Goal: Navigation & Orientation: Find specific page/section

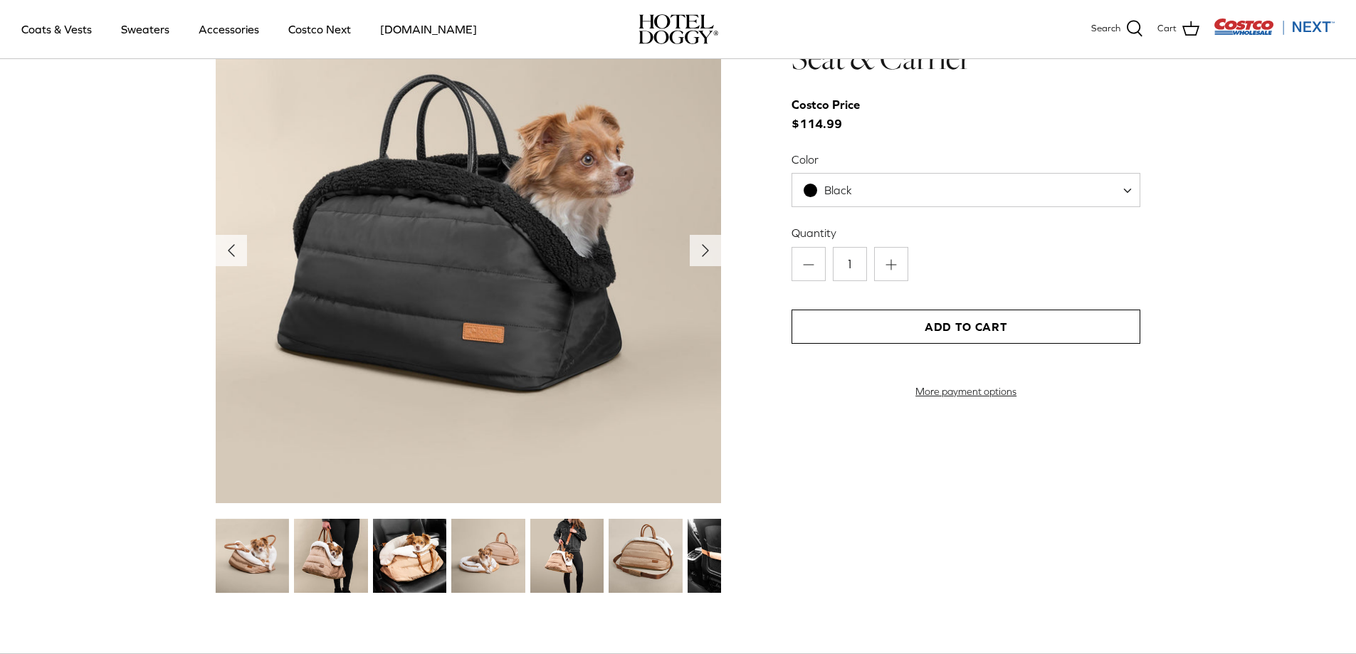
scroll to position [1583, 0]
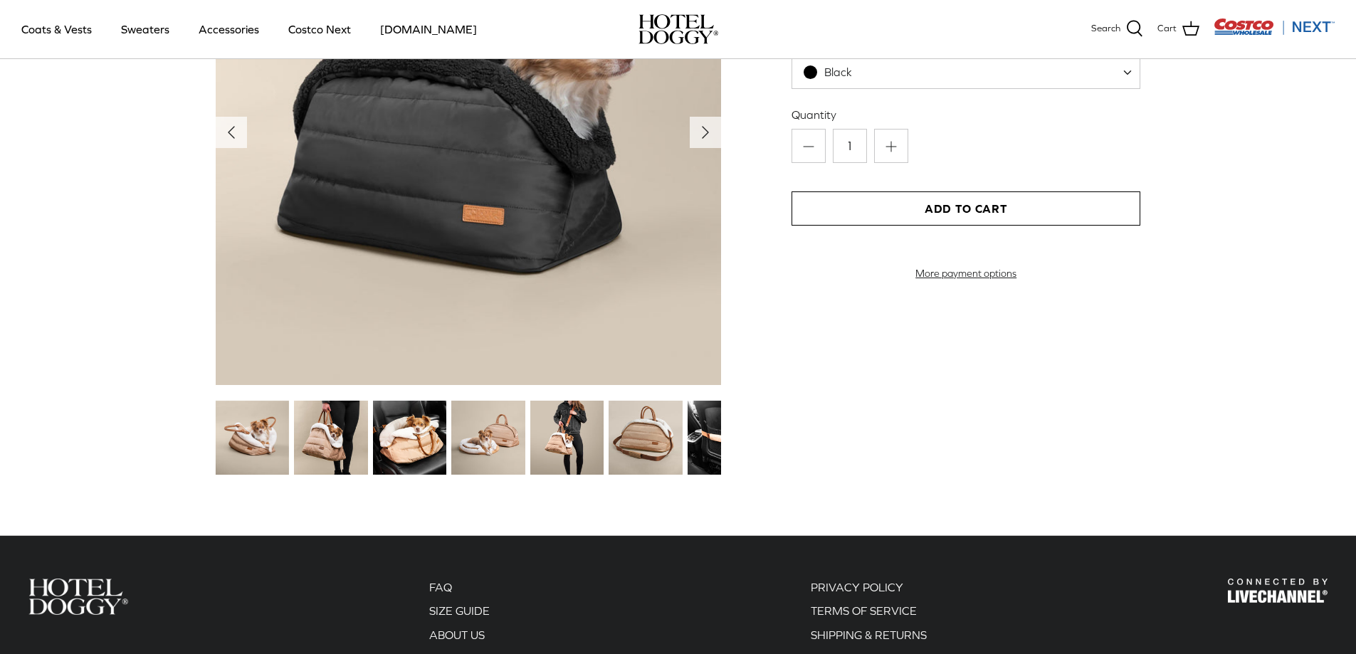
click at [345, 448] on img at bounding box center [330, 437] width 73 height 73
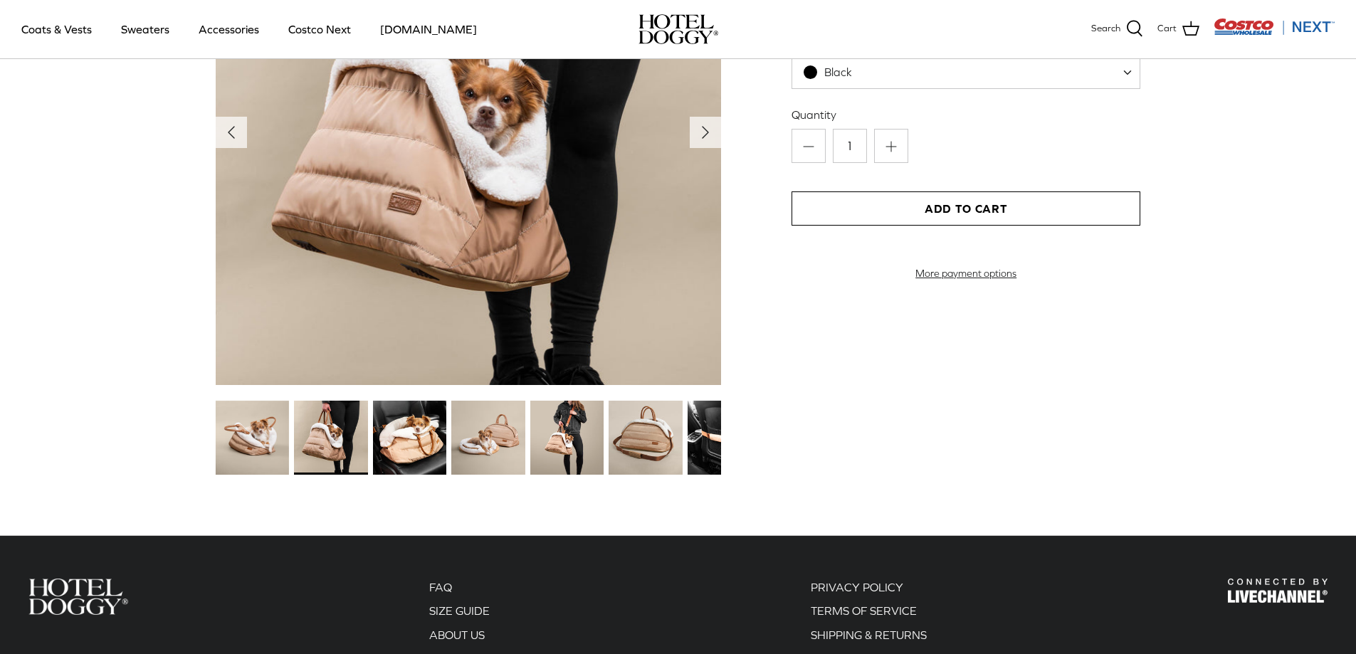
drag, startPoint x: 371, startPoint y: 443, endPoint x: 384, endPoint y: 438, distance: 12.8
click at [374, 443] on div at bounding box center [405, 438] width 73 height 78
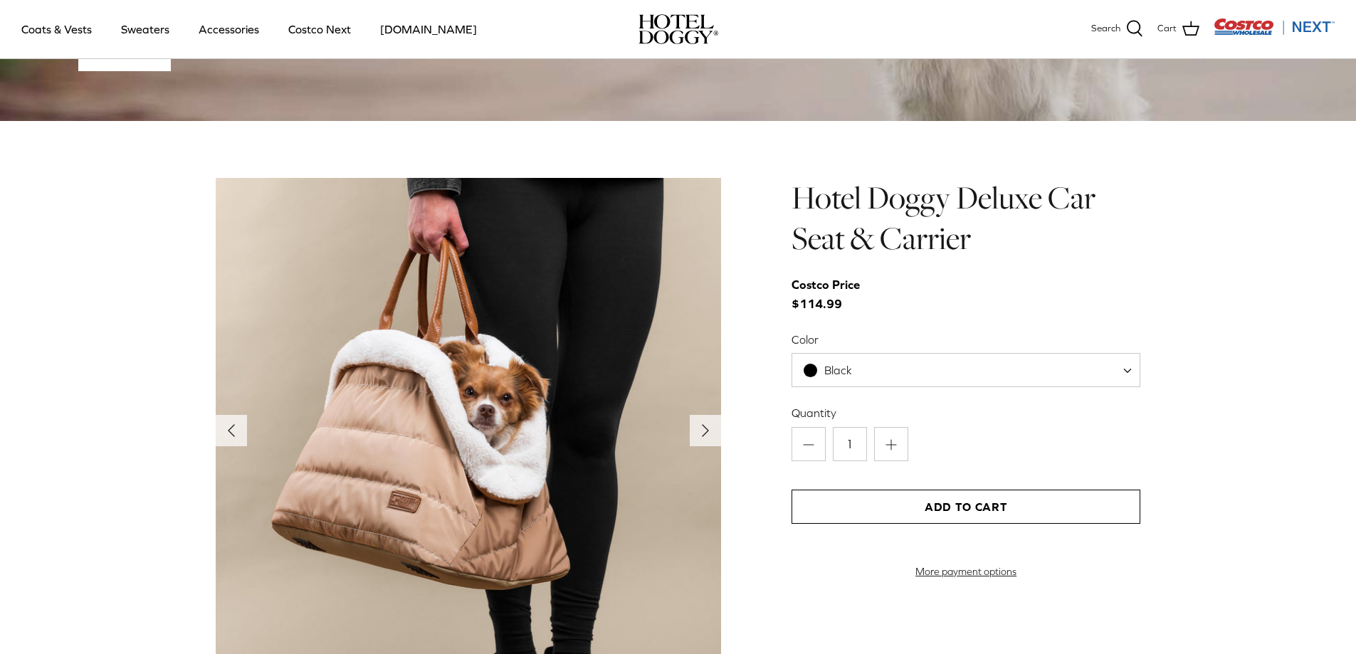
scroll to position [1299, 0]
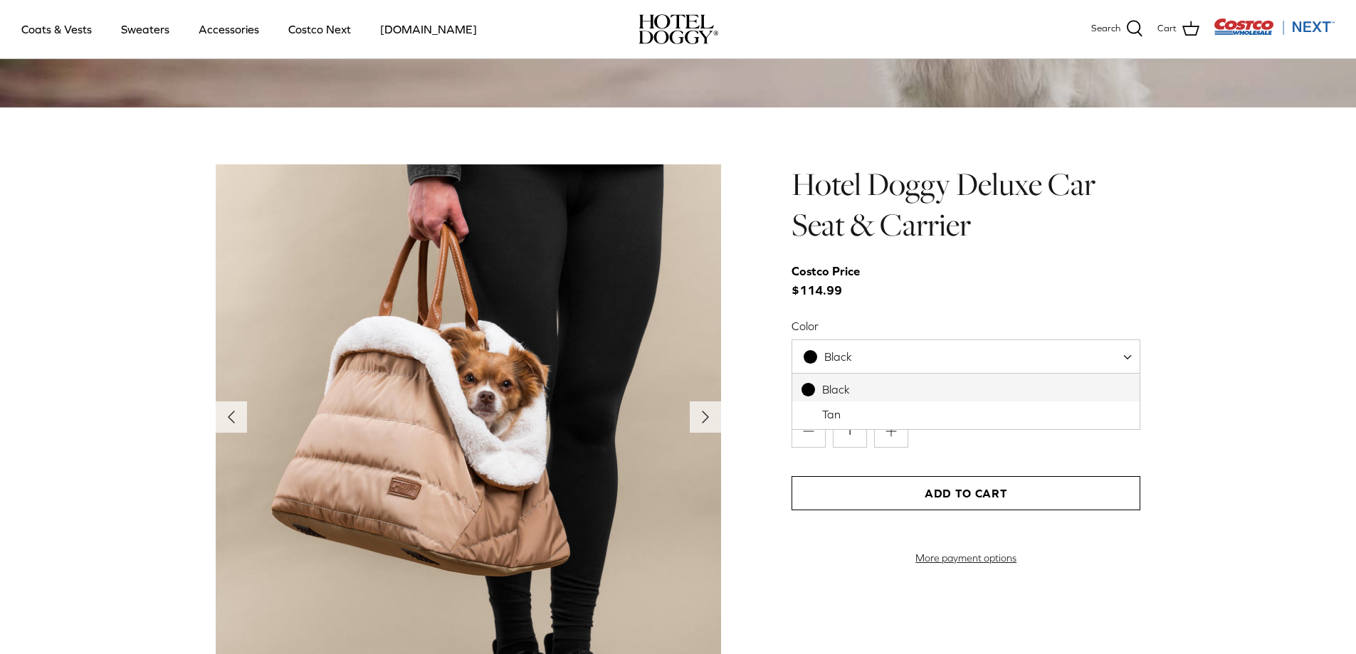
click at [1114, 352] on span "Black" at bounding box center [965, 356] width 349 height 34
click at [1215, 354] on div "Left Right" at bounding box center [678, 463] width 1356 height 598
click at [956, 366] on span "Black" at bounding box center [965, 356] width 349 height 34
select select "Tan"
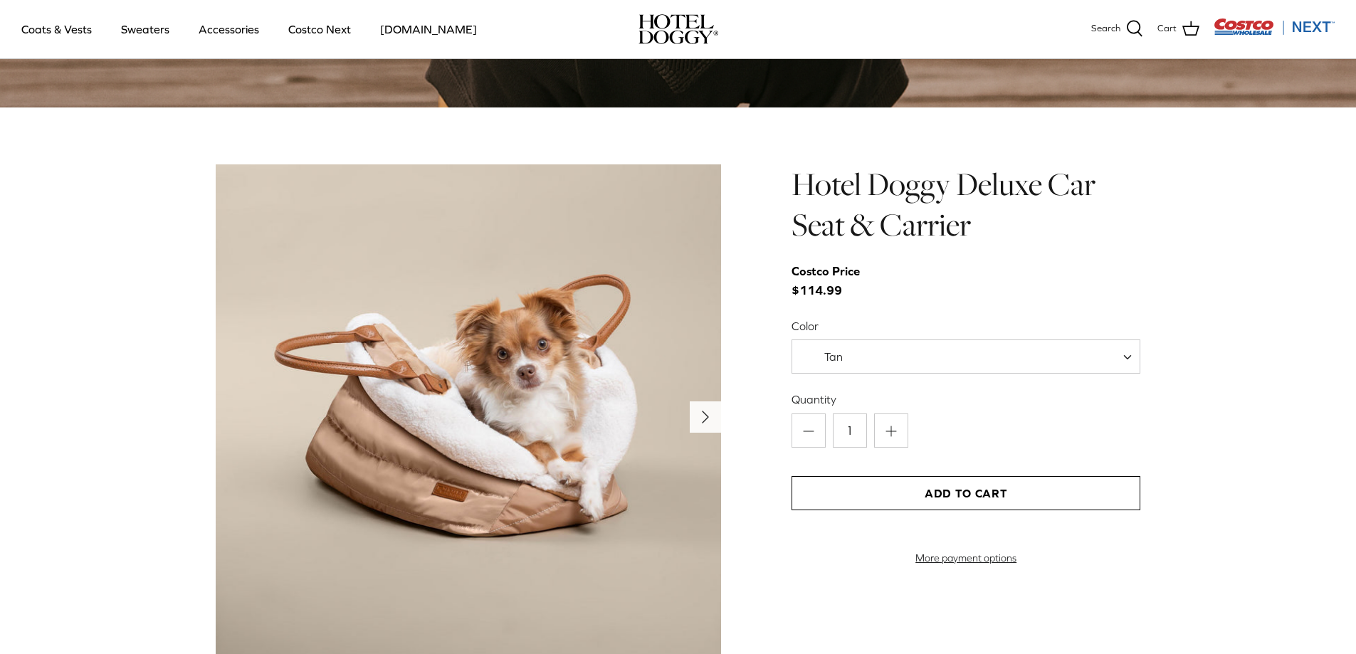
click at [702, 411] on icon "Right" at bounding box center [705, 417] width 23 height 23
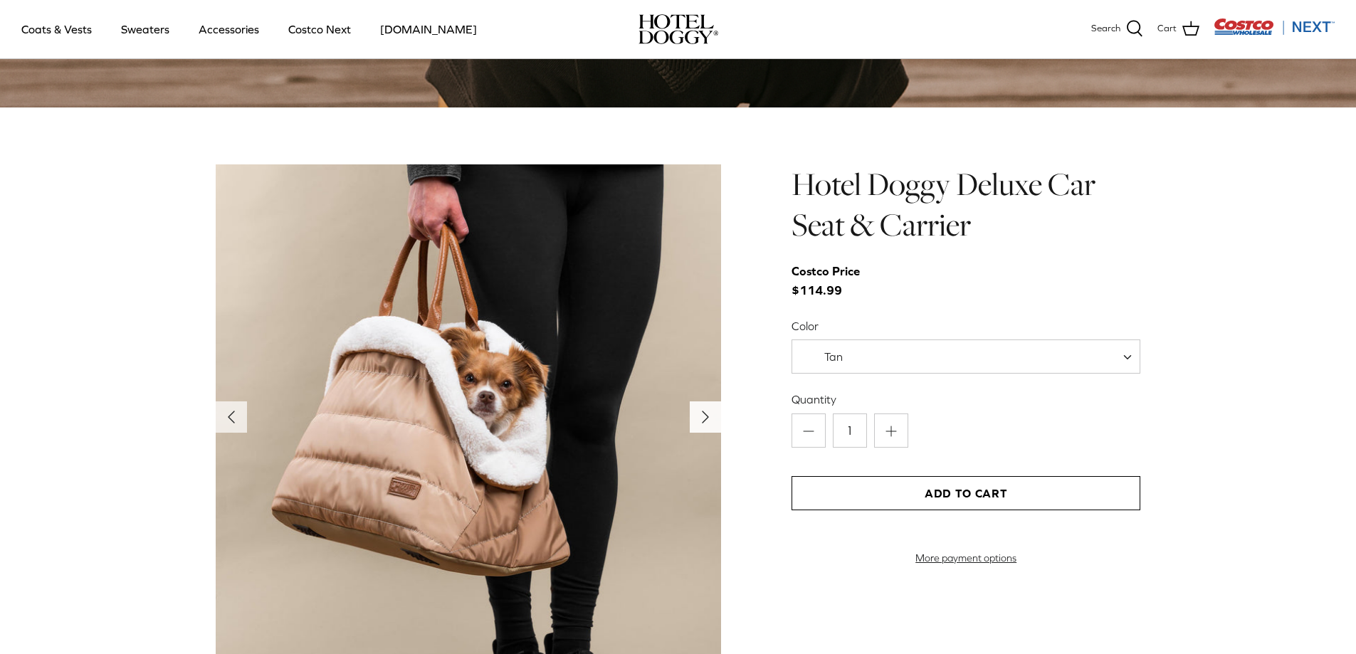
click at [702, 411] on icon "Right" at bounding box center [705, 417] width 23 height 23
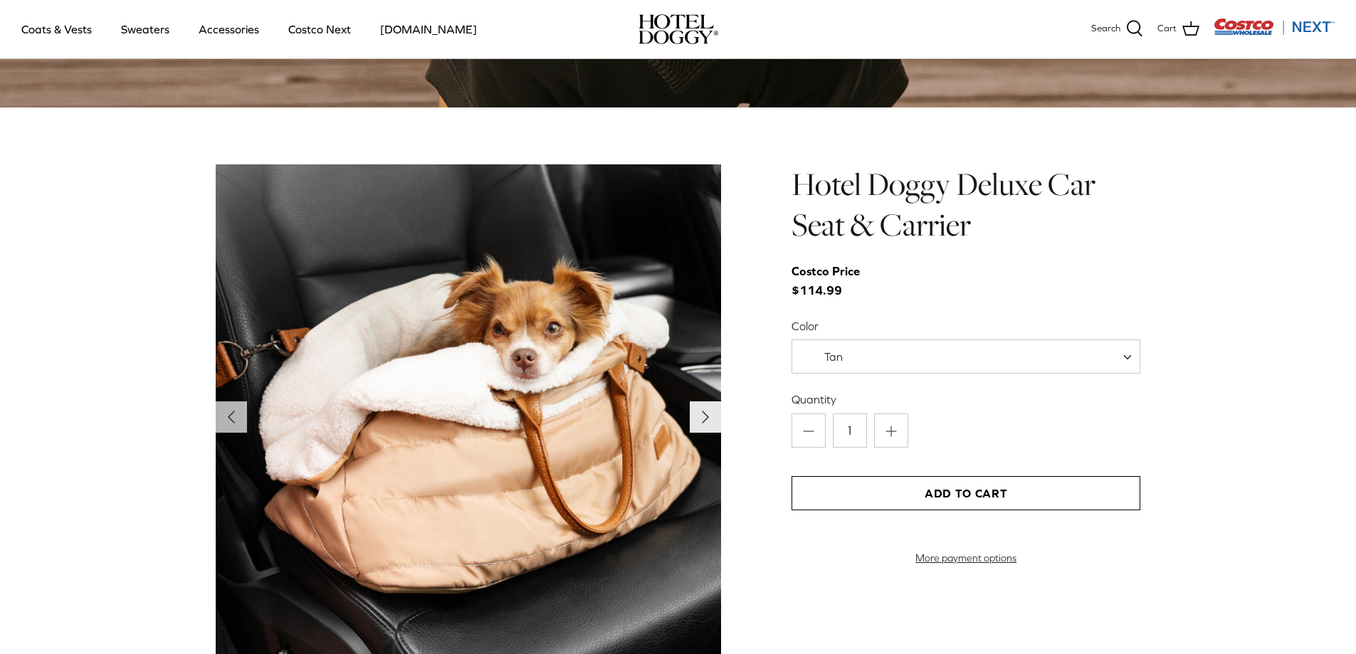
click at [702, 411] on icon "Right" at bounding box center [705, 417] width 23 height 23
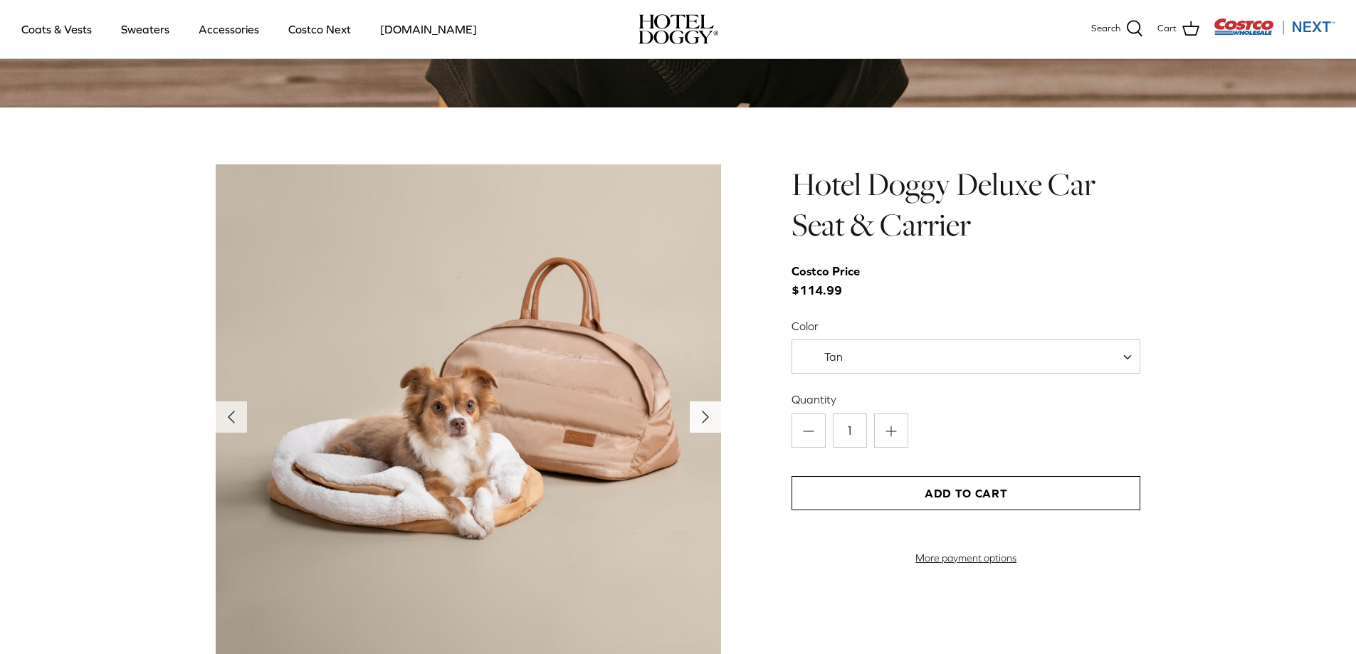
click at [702, 411] on icon "Right" at bounding box center [705, 417] width 23 height 23
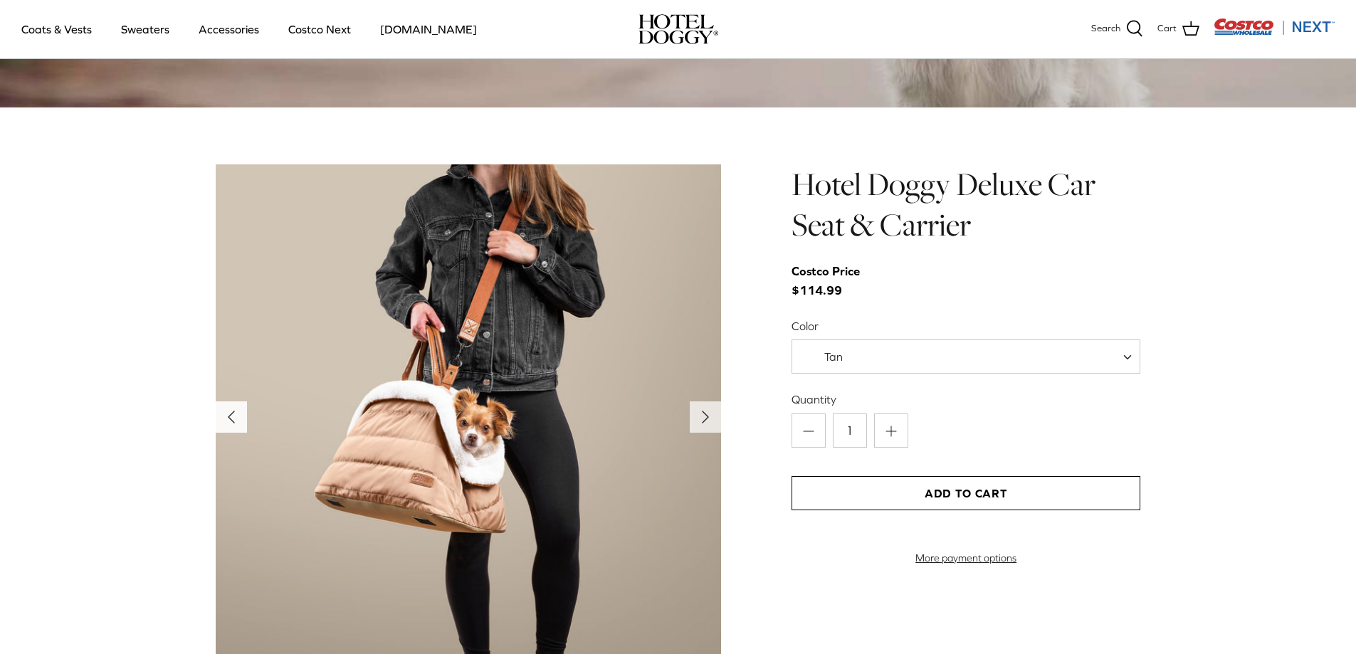
click at [226, 424] on icon "Left" at bounding box center [231, 417] width 23 height 23
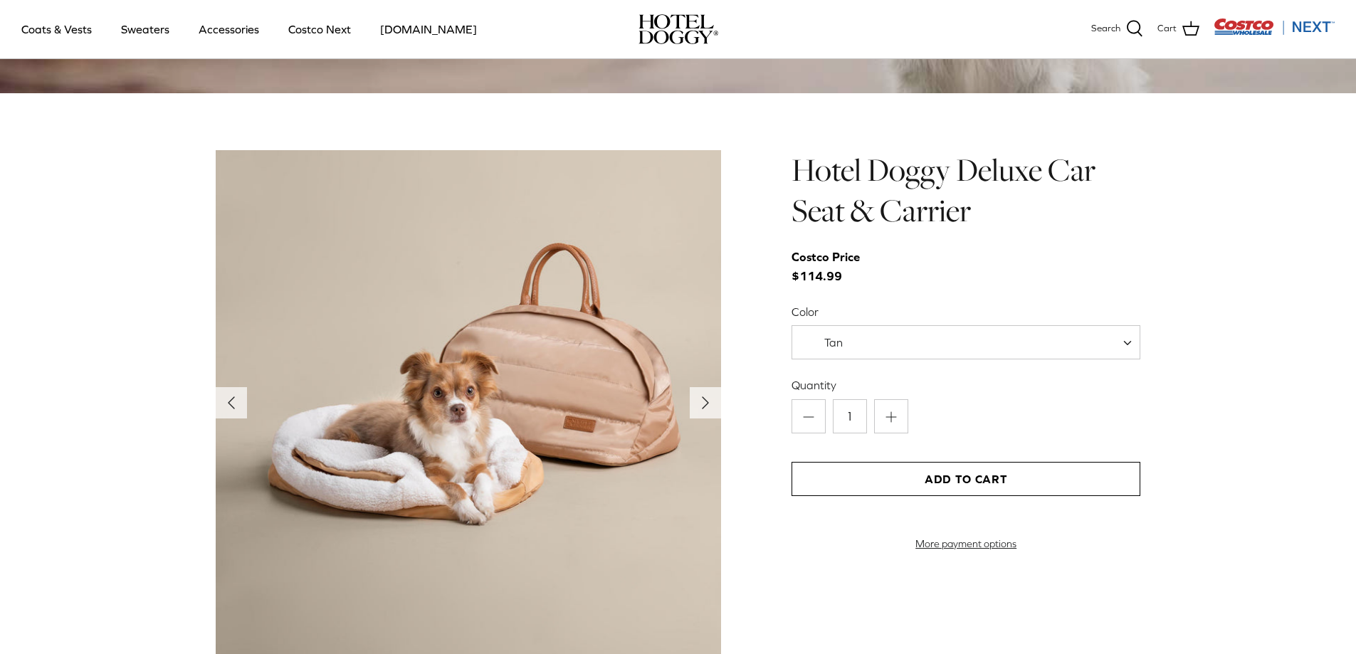
scroll to position [1316, 0]
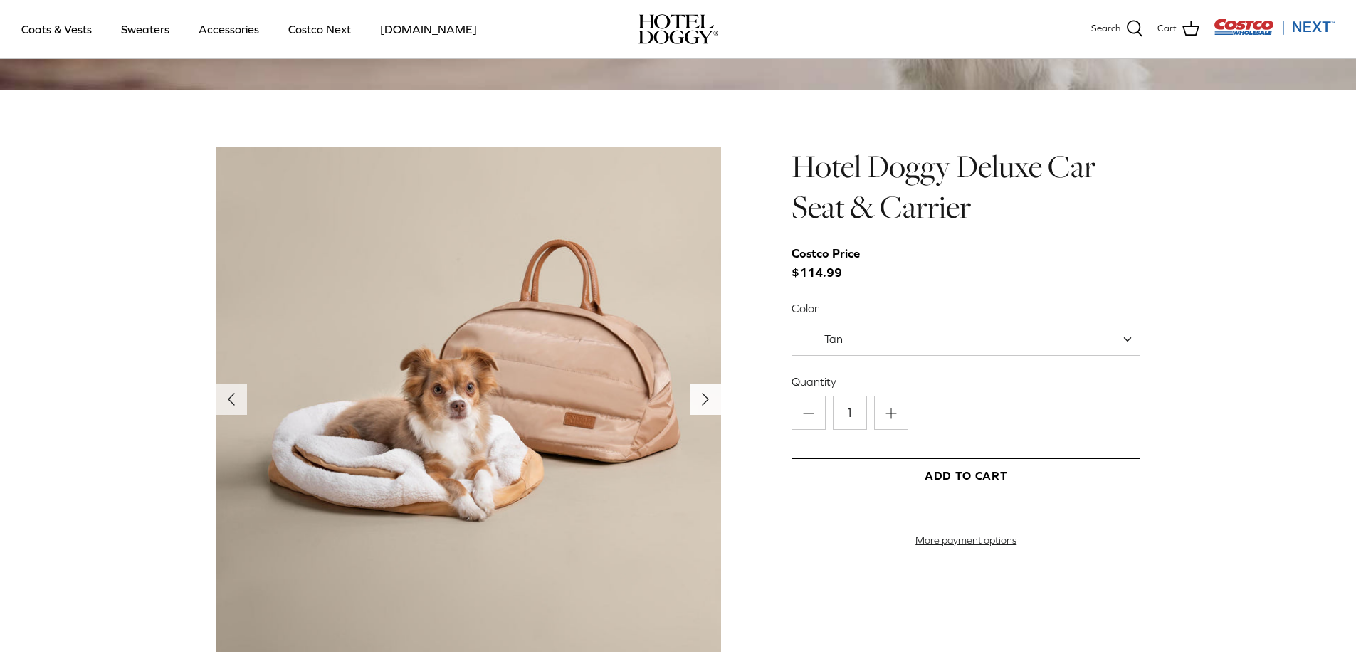
click at [709, 398] on icon "Right" at bounding box center [705, 399] width 23 height 23
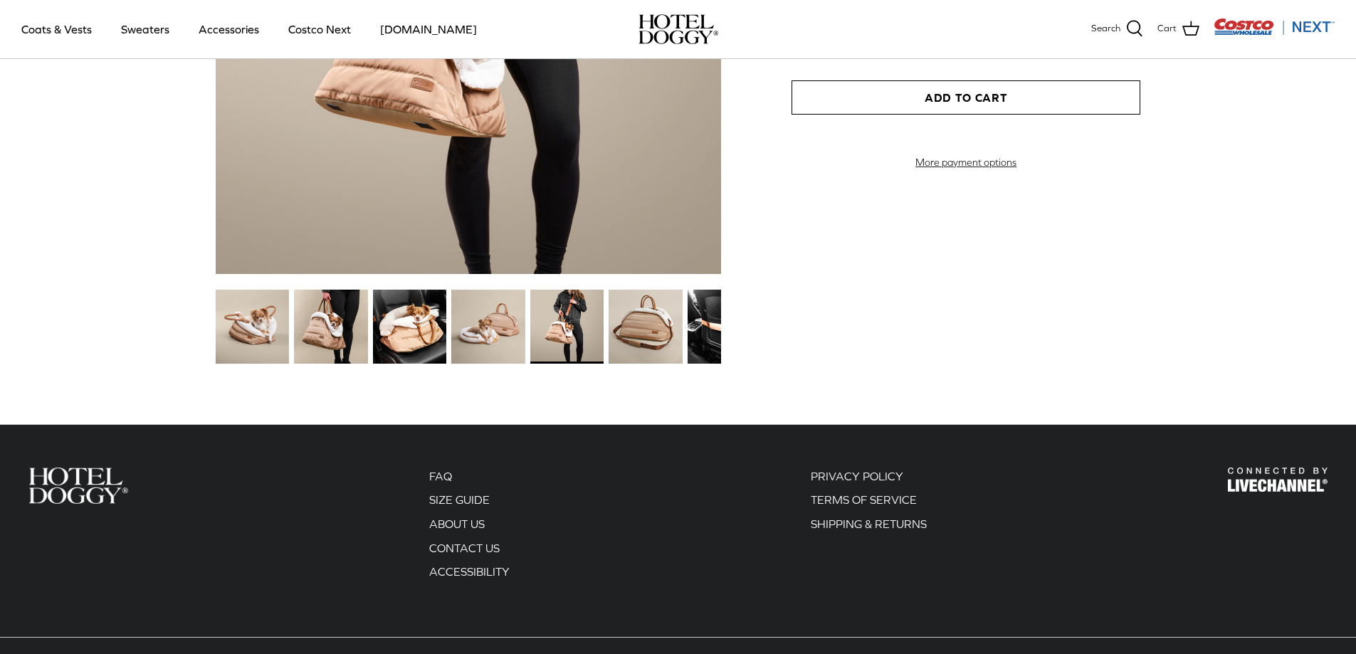
scroll to position [1708, 0]
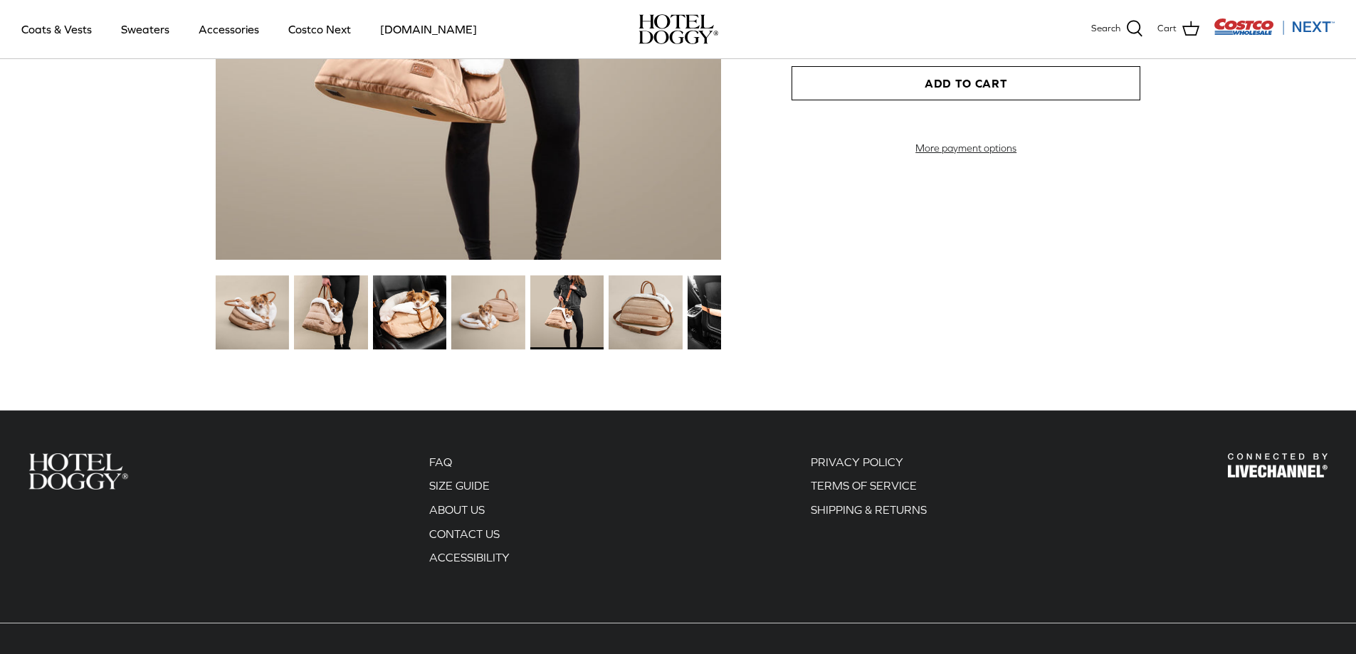
click at [310, 298] on img at bounding box center [330, 311] width 73 height 73
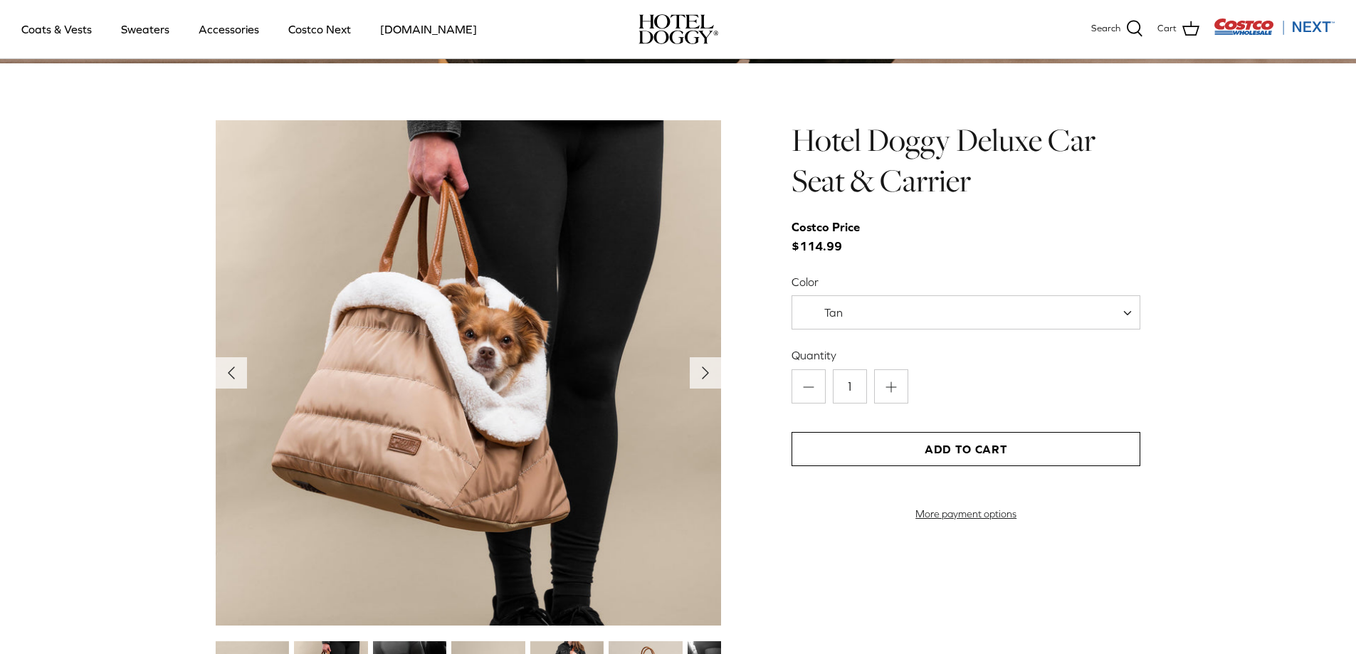
scroll to position [1566, 0]
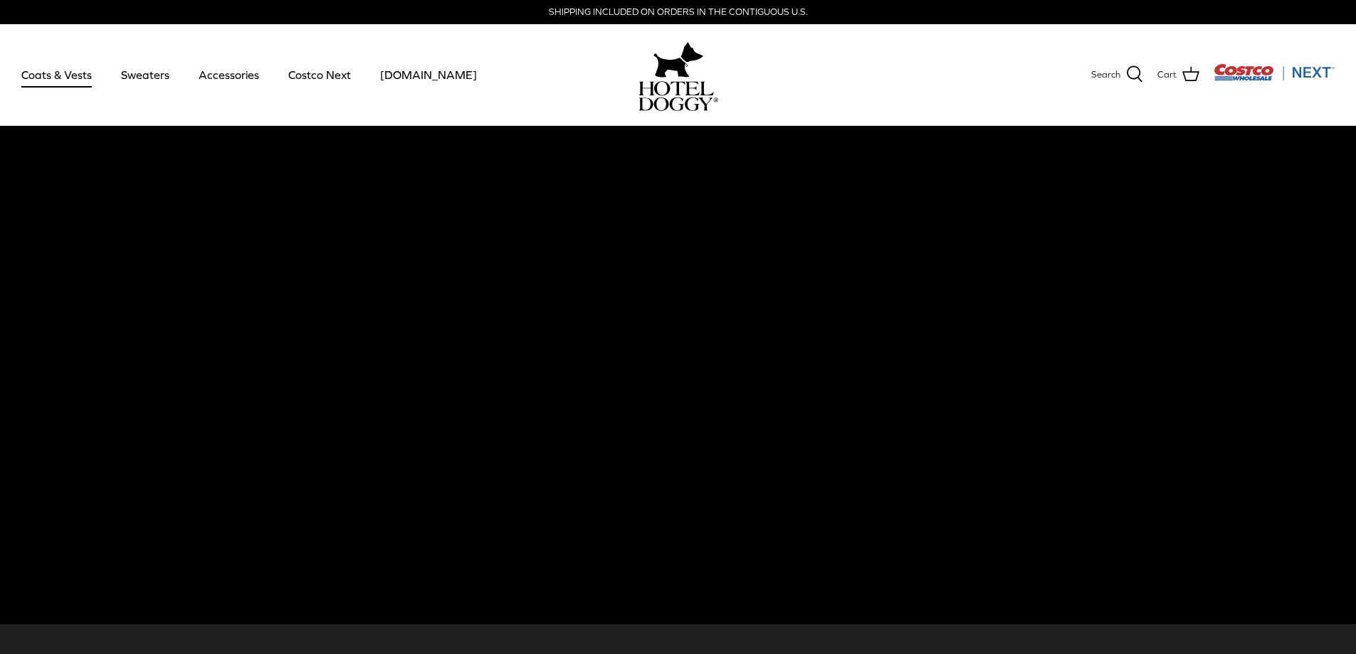
click at [60, 72] on link "Coats & Vests" at bounding box center [57, 75] width 96 height 48
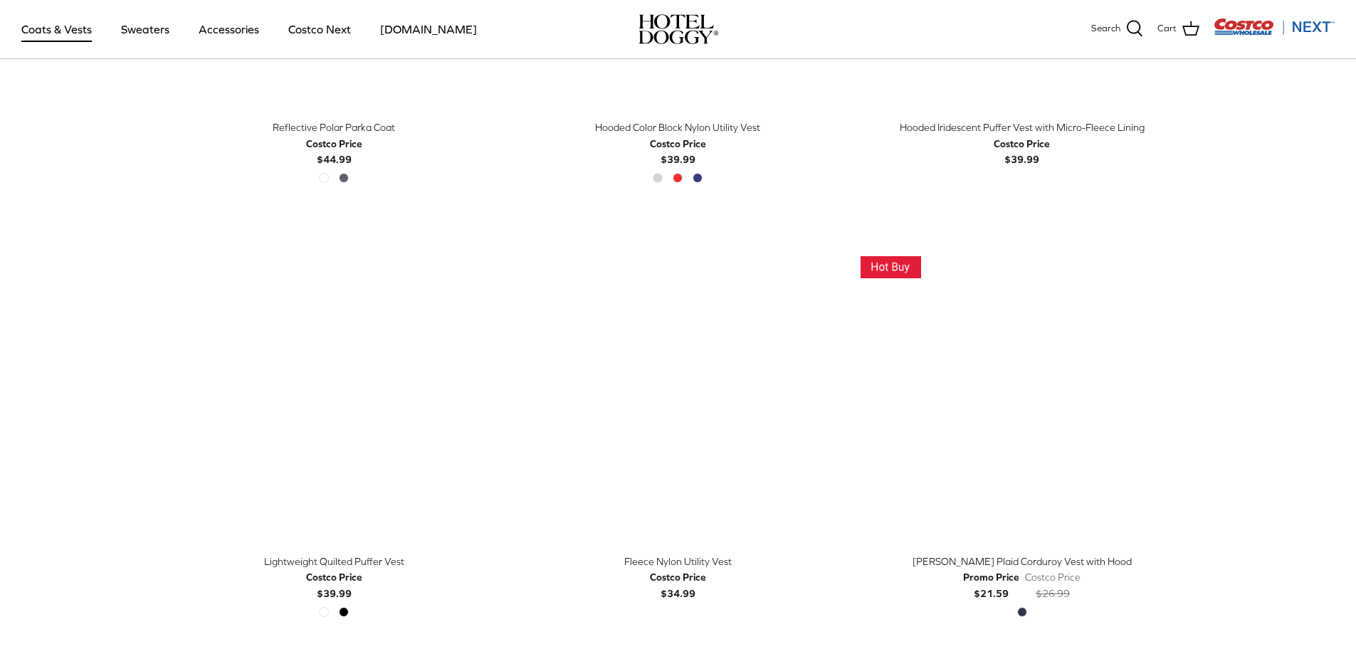
scroll to position [1352, 0]
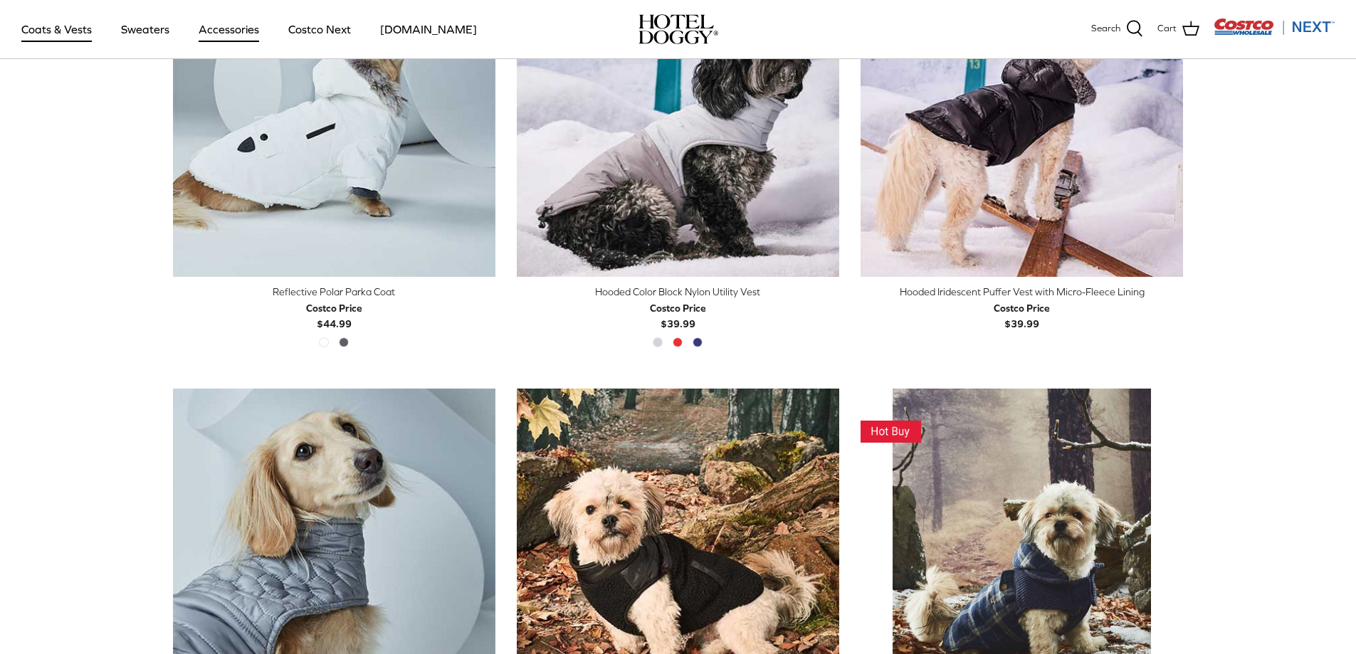
click at [226, 35] on link "Accessories" at bounding box center [229, 29] width 86 height 48
